Goal: Check status: Check status

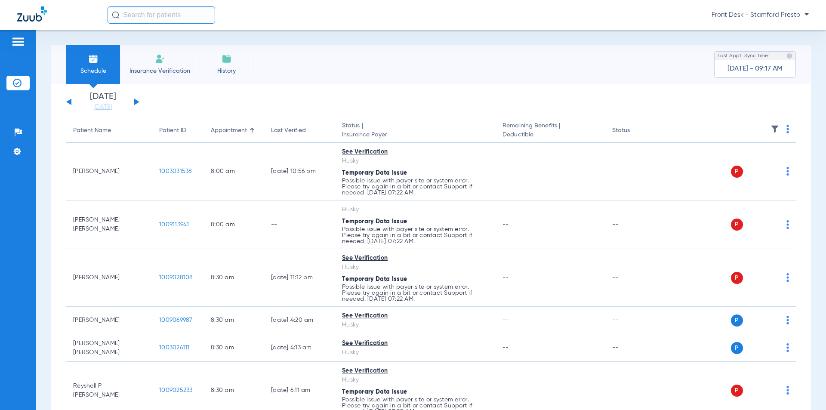
click at [137, 103] on button at bounding box center [136, 102] width 5 height 6
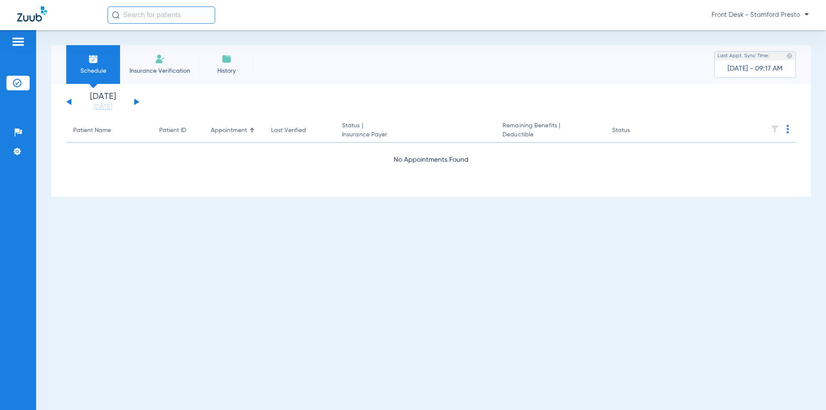
click at [137, 103] on button at bounding box center [136, 102] width 5 height 6
click at [70, 105] on div "[DATE] [DATE] [DATE] [DATE] [DATE] [DATE] [DATE] [DATE] [DATE] [DATE] [DATE] [D…" at bounding box center [102, 102] width 73 height 19
click at [69, 105] on div "[DATE] [DATE] [DATE] [DATE] [DATE] [DATE] [DATE] [DATE] [DATE] [DATE] [DATE] [D…" at bounding box center [102, 102] width 73 height 19
click at [68, 102] on button at bounding box center [68, 102] width 5 height 6
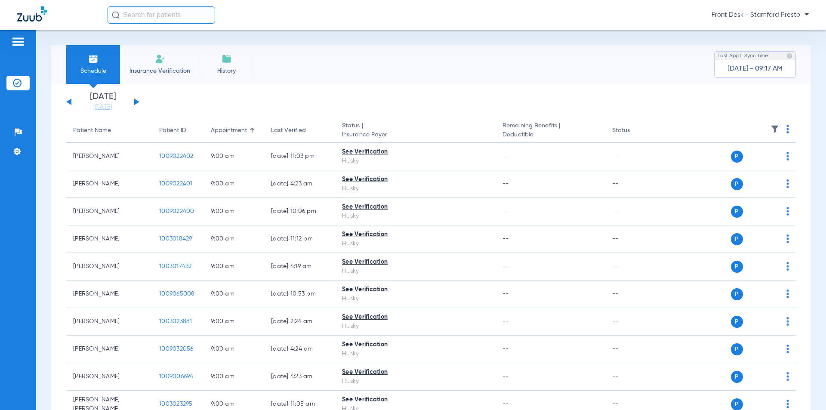
click at [137, 102] on button at bounding box center [136, 102] width 5 height 6
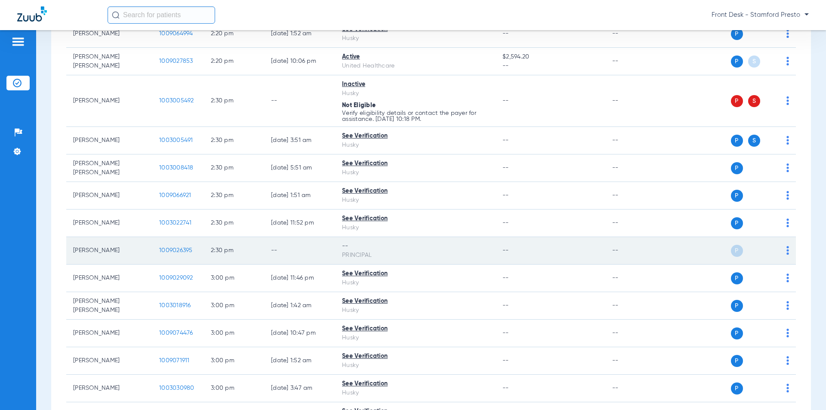
scroll to position [2539, 0]
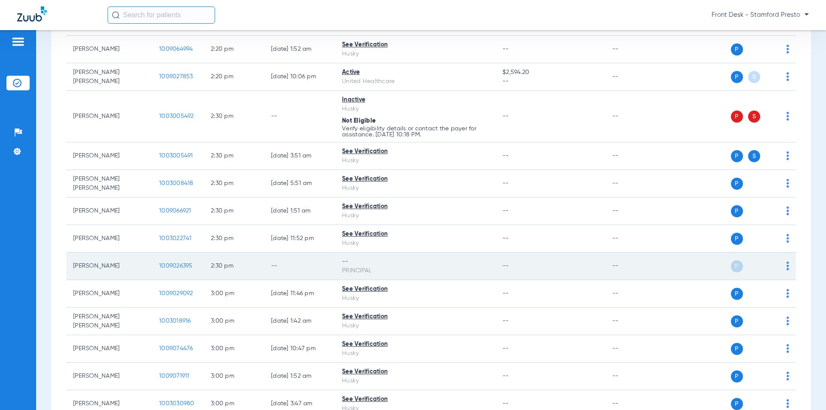
click at [176, 263] on span "1009026395" at bounding box center [176, 266] width 34 height 6
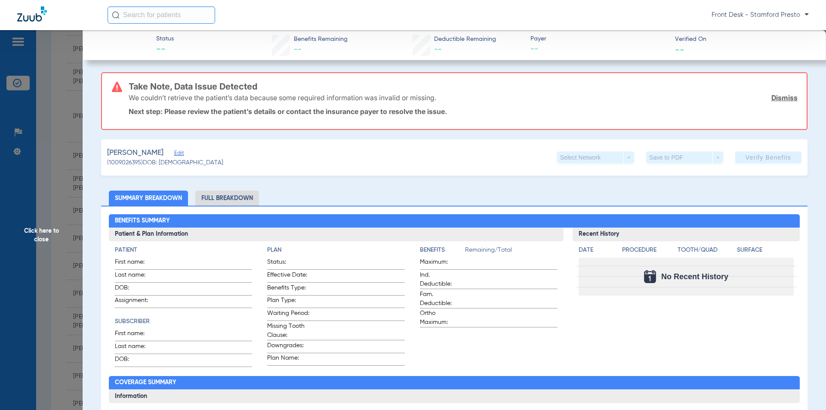
click at [64, 182] on span "Click here to close" at bounding box center [41, 235] width 83 height 410
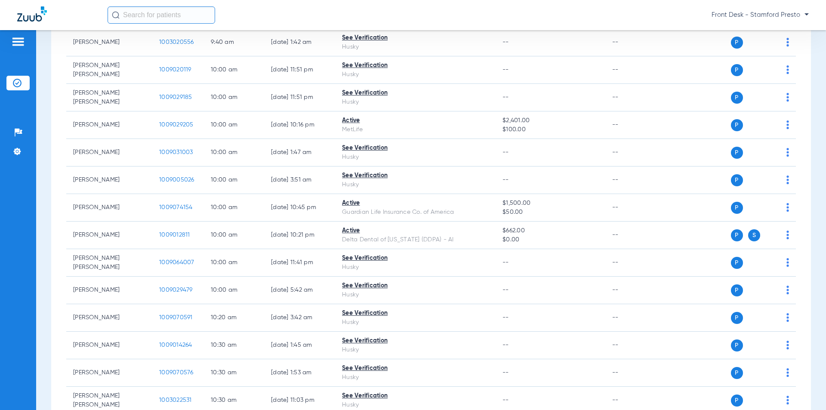
scroll to position [688, 0]
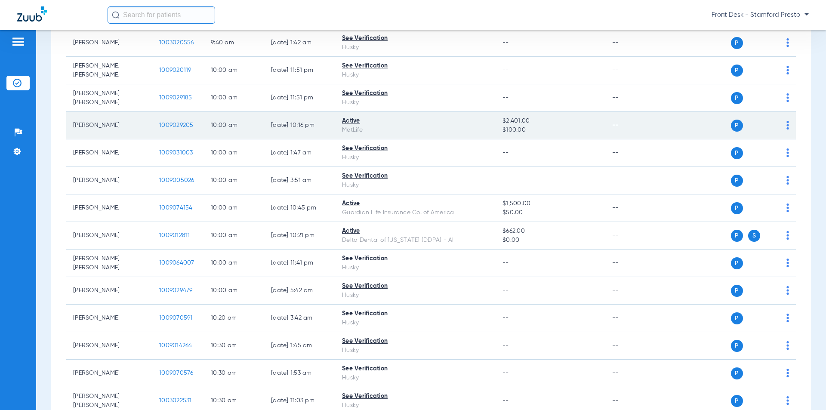
click at [181, 126] on span "1009029205" at bounding box center [176, 125] width 34 height 6
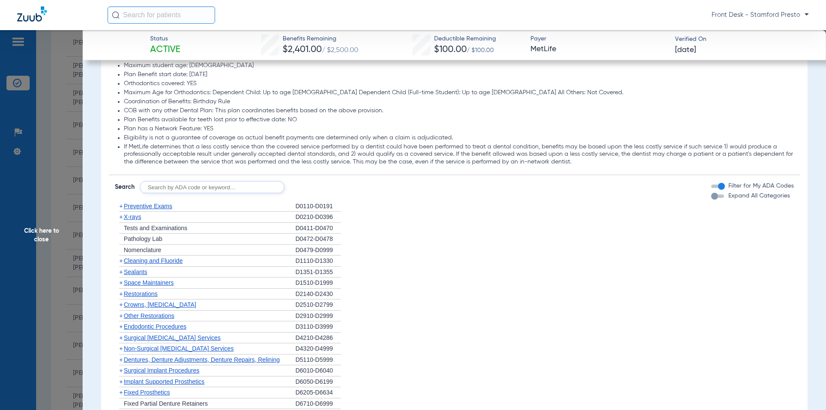
scroll to position [818, 0]
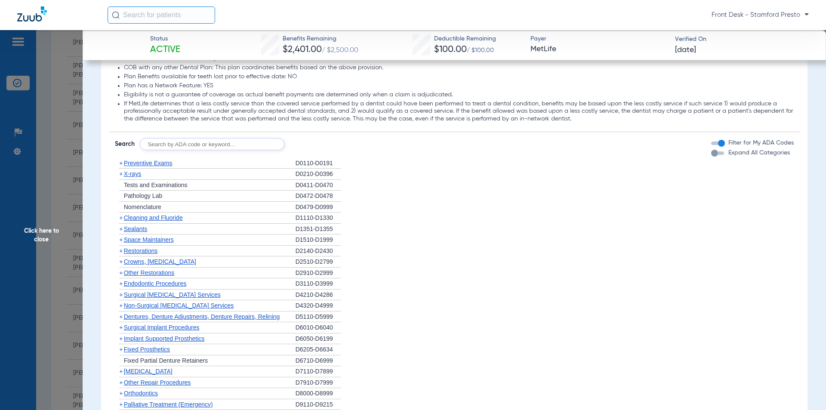
click at [135, 175] on span "X-rays" at bounding box center [132, 173] width 17 height 7
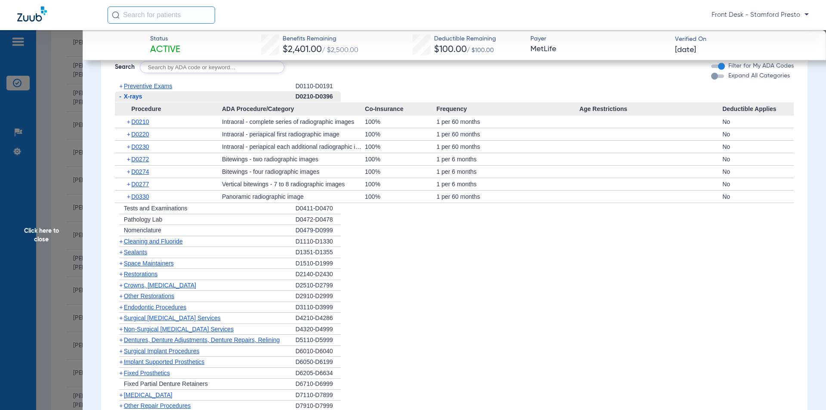
scroll to position [904, 0]
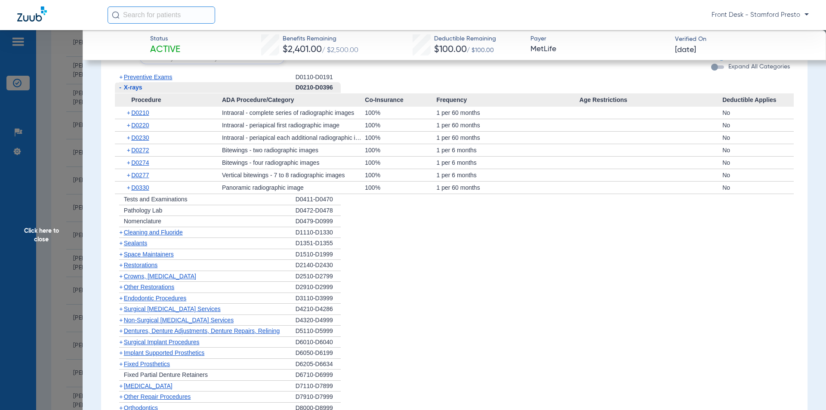
click at [166, 234] on span "Cleaning and Fluoride" at bounding box center [153, 232] width 59 height 7
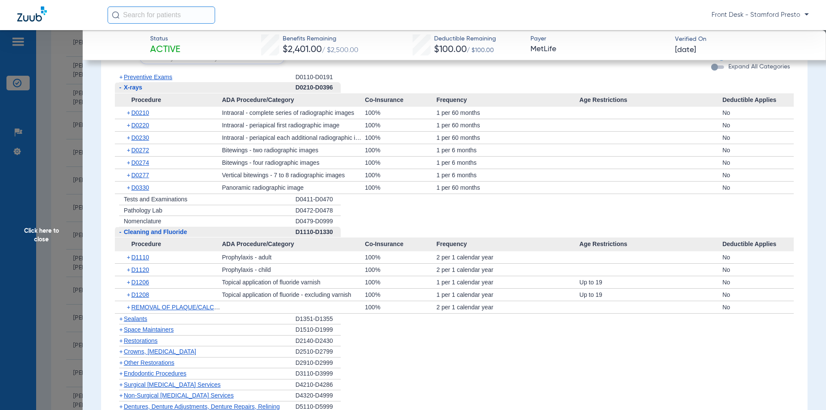
click at [39, 187] on span "Click here to close" at bounding box center [41, 235] width 83 height 410
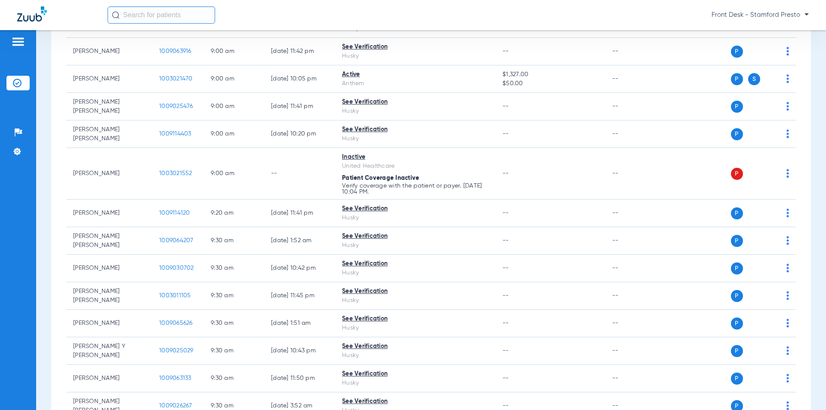
scroll to position [0, 0]
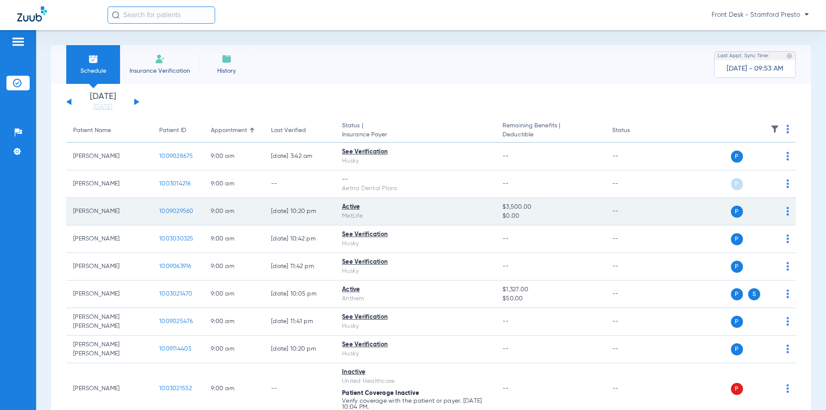
click at [177, 213] on span "1009029560" at bounding box center [176, 211] width 34 height 6
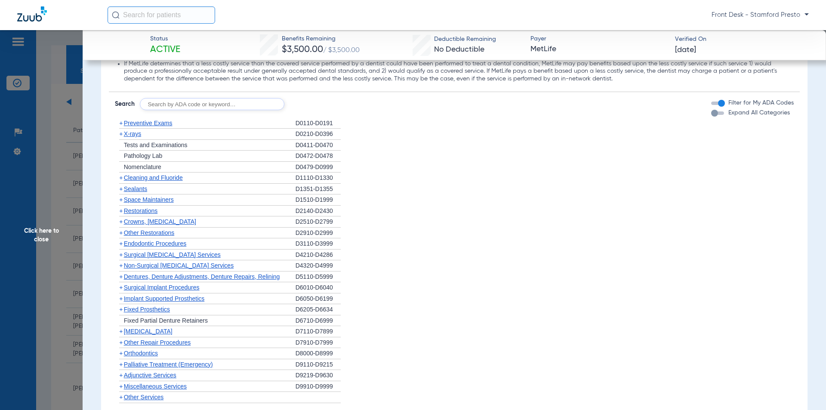
scroll to position [861, 0]
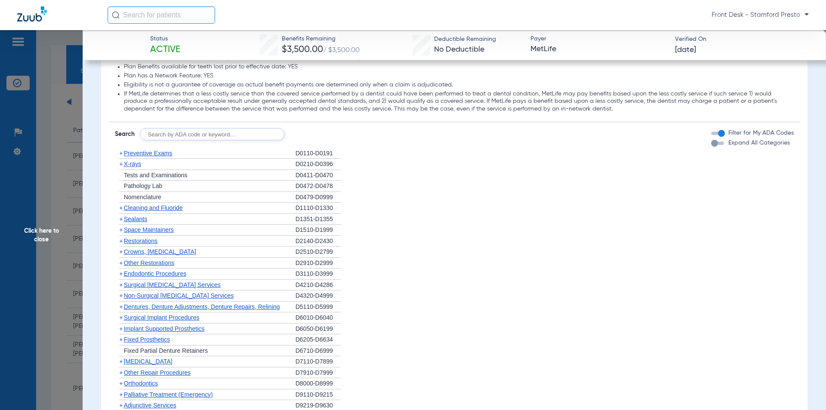
click at [155, 155] on span "Preventive Exams" at bounding box center [148, 153] width 49 height 7
